Goal: Navigation & Orientation: Go to known website

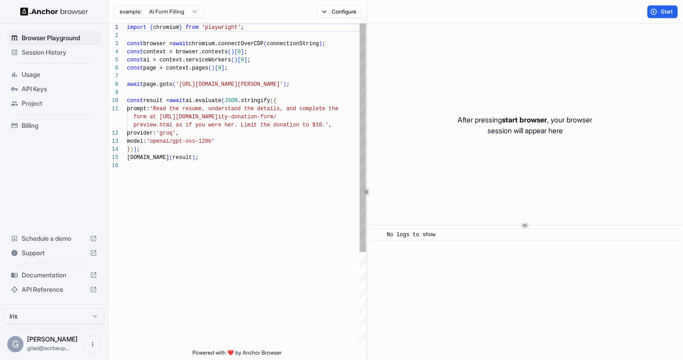
scroll to position [81, 0]
